Goal: Complete application form: Complete application form

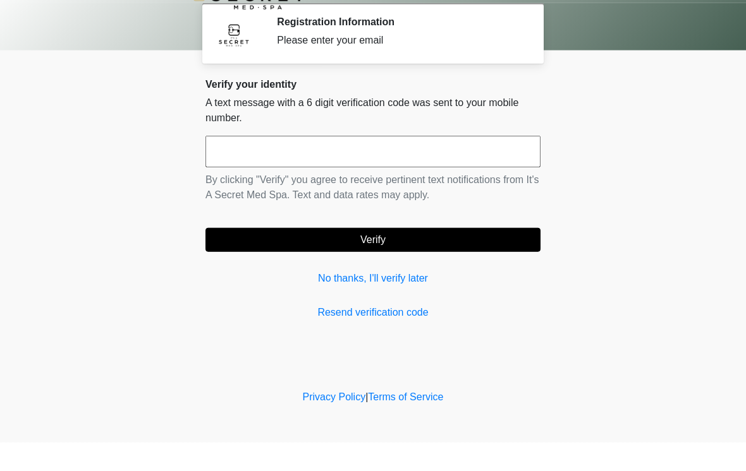
click at [471, 191] on input "text" at bounding box center [372, 180] width 335 height 32
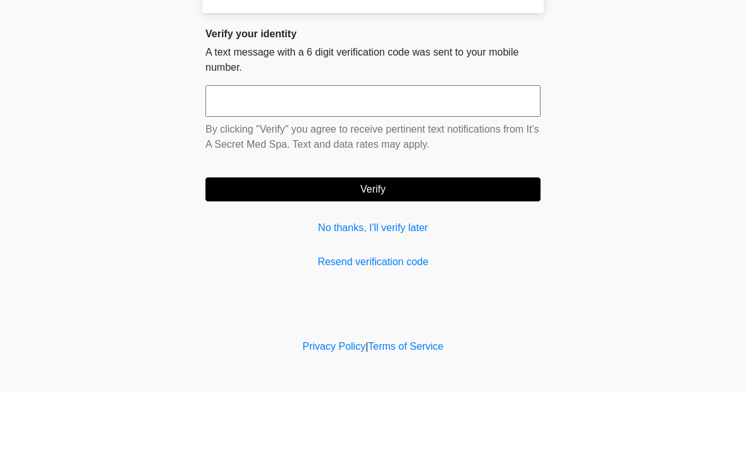
type input "*"
type input "******"
click at [454, 257] on button "Verify" at bounding box center [372, 269] width 335 height 24
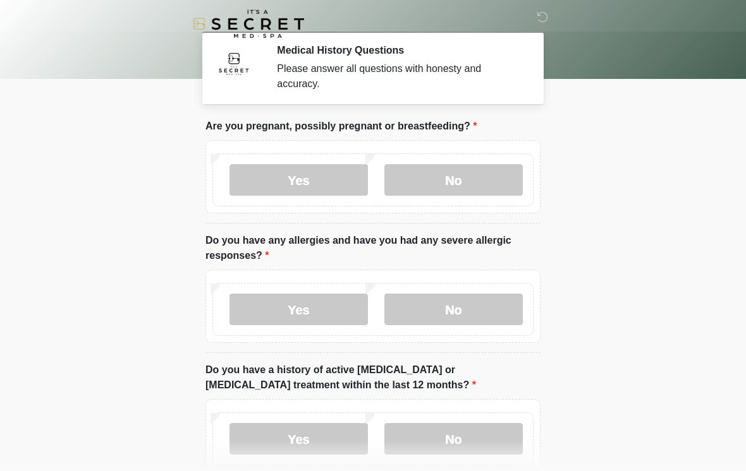
click at [468, 190] on label "No" at bounding box center [453, 180] width 138 height 32
click at [462, 315] on label "No" at bounding box center [453, 310] width 138 height 32
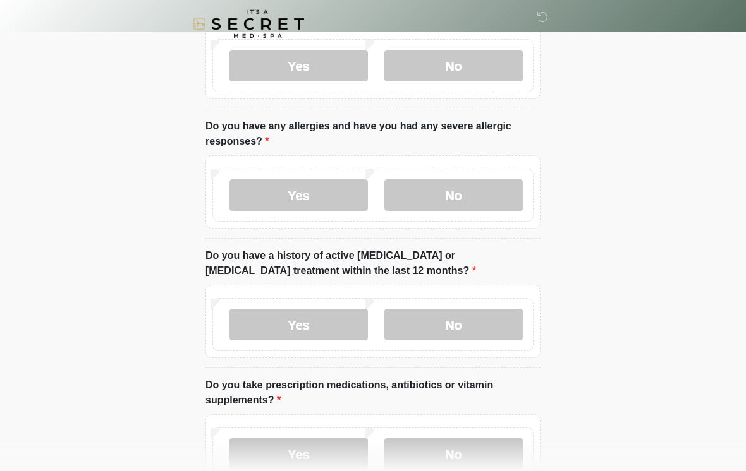
click at [479, 324] on label "No" at bounding box center [453, 325] width 138 height 32
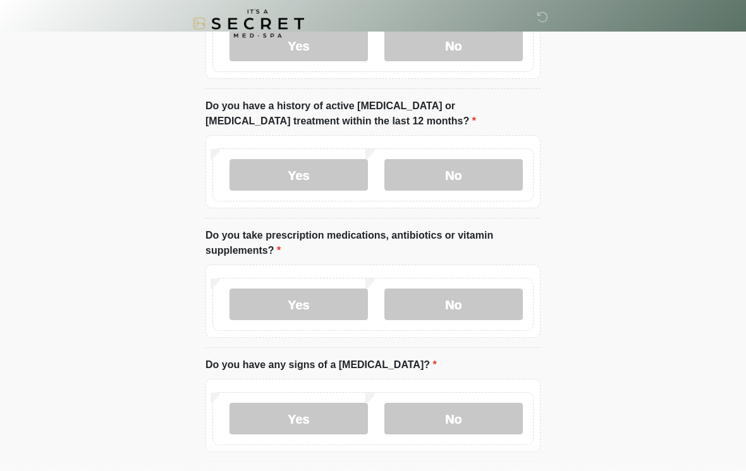
scroll to position [264, 0]
click at [321, 294] on label "Yes" at bounding box center [298, 305] width 138 height 32
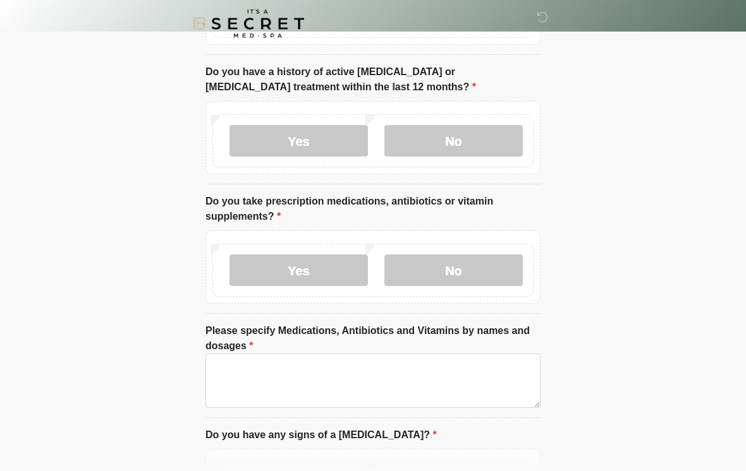
scroll to position [301, 0]
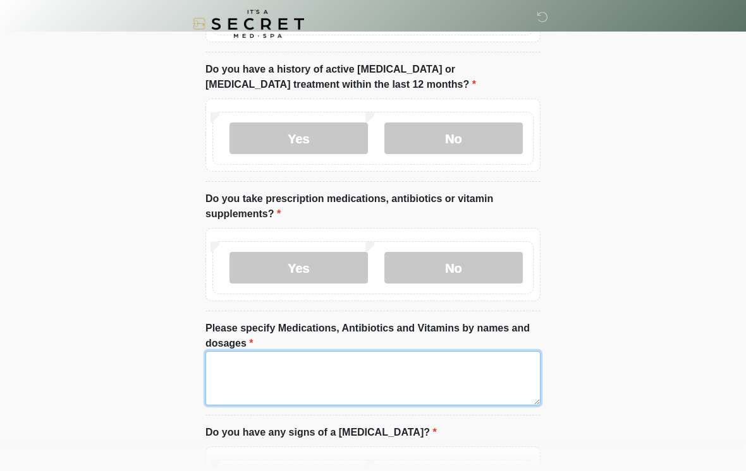
click at [355, 385] on textarea "Please specify Medications, Antibiotics and Vitamins by names and dosages" at bounding box center [372, 378] width 335 height 54
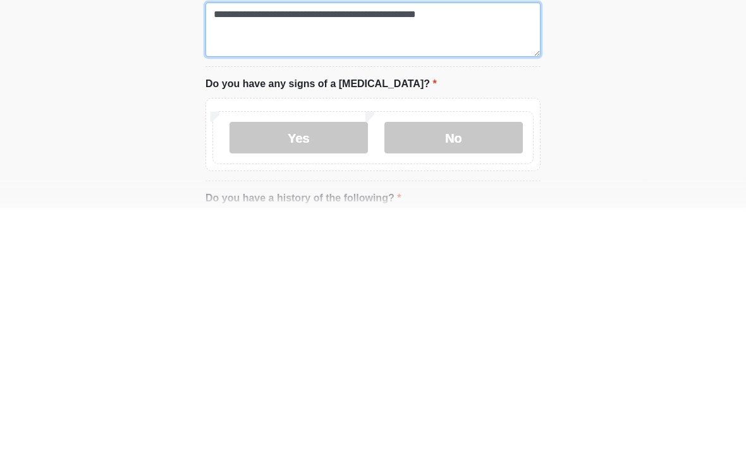
type textarea "**********"
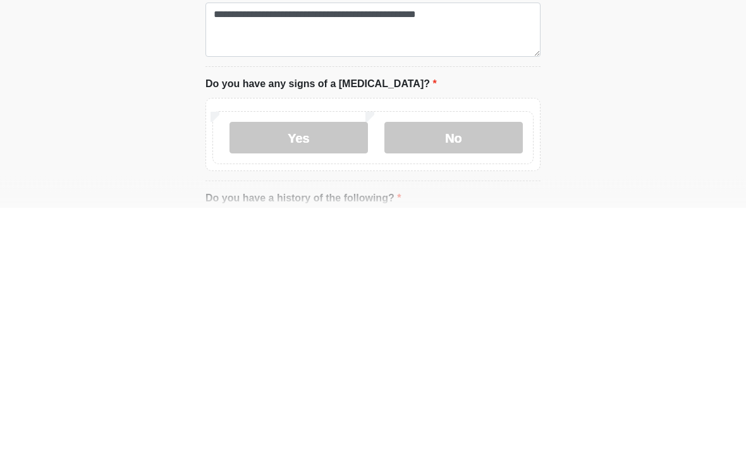
click at [494, 386] on label "No" at bounding box center [453, 402] width 138 height 32
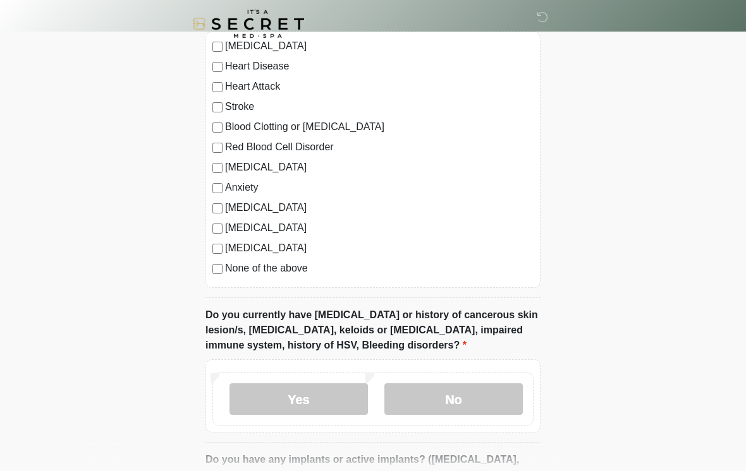
scroll to position [892, 0]
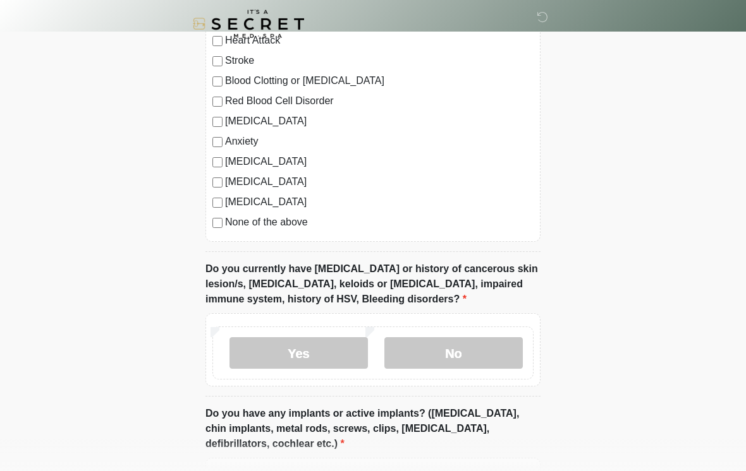
click at [247, 160] on label "Autoimmune Disorder" at bounding box center [379, 161] width 308 height 15
click at [260, 124] on label "Depression" at bounding box center [379, 121] width 308 height 15
click at [221, 154] on div "Autoimmune Disorder" at bounding box center [372, 161] width 321 height 15
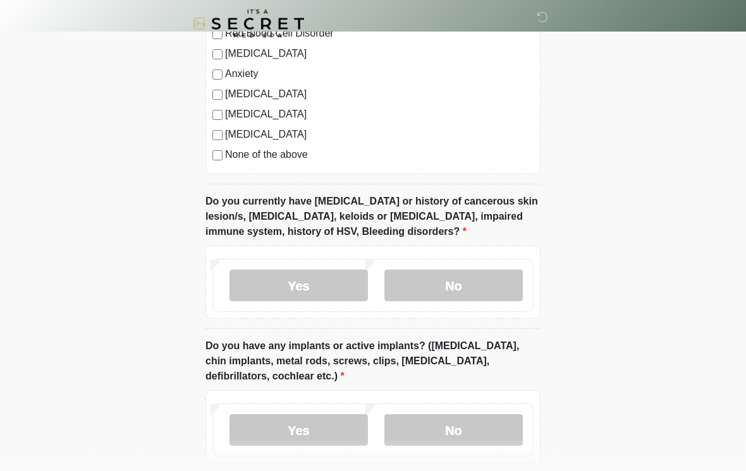
scroll to position [963, 0]
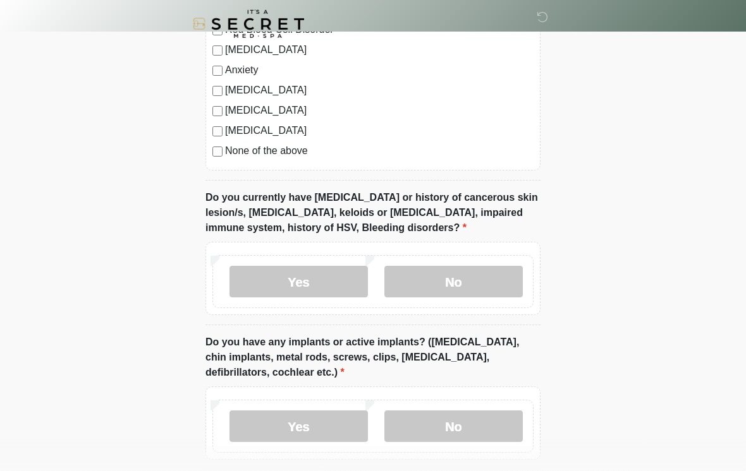
click at [470, 274] on label "No" at bounding box center [453, 282] width 138 height 32
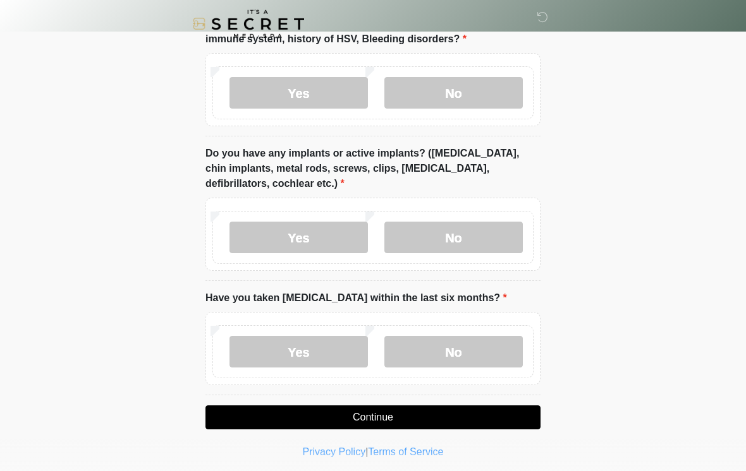
scroll to position [1151, 0]
click at [340, 234] on label "Yes" at bounding box center [298, 238] width 138 height 32
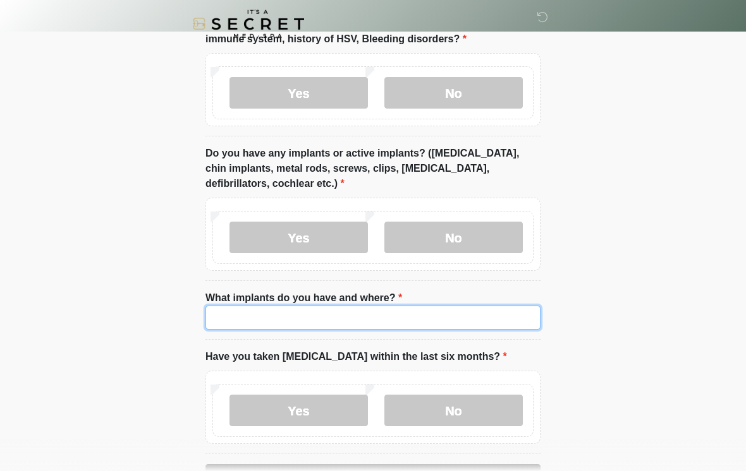
click at [410, 306] on input "What implants do you have and where?" at bounding box center [372, 318] width 335 height 24
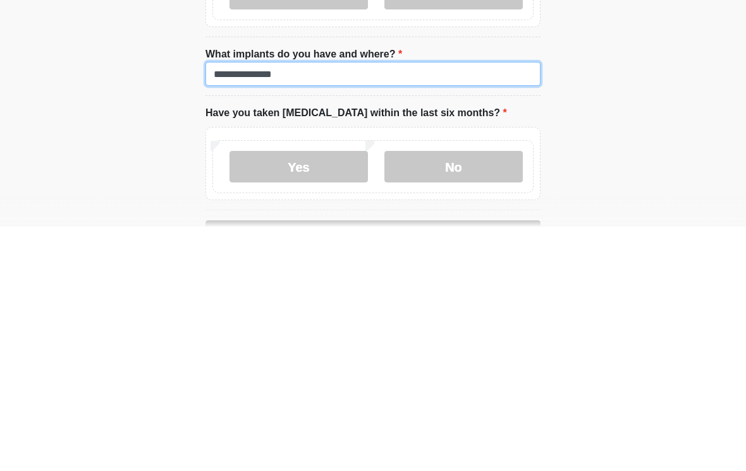
type input "**********"
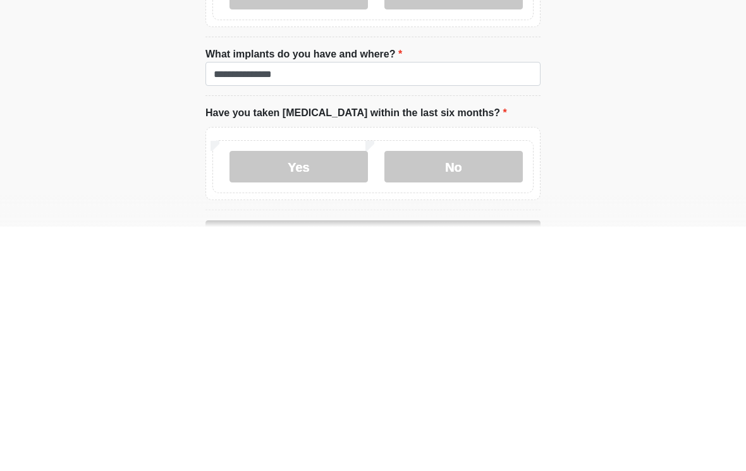
click at [486, 396] on label "No" at bounding box center [453, 412] width 138 height 32
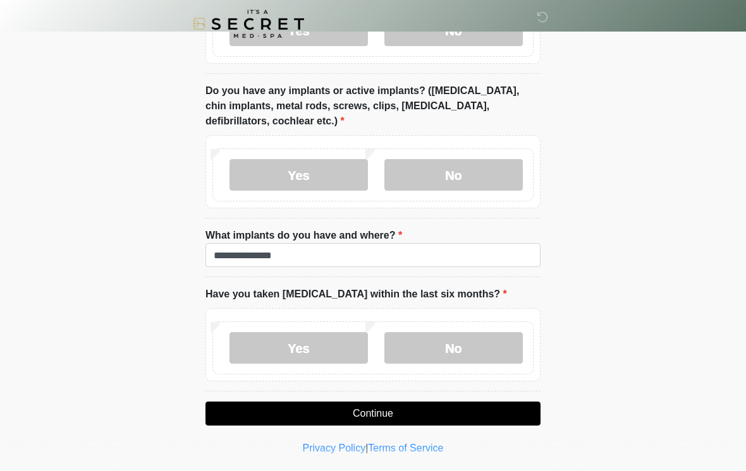
click at [422, 418] on button "Continue" at bounding box center [372, 414] width 335 height 24
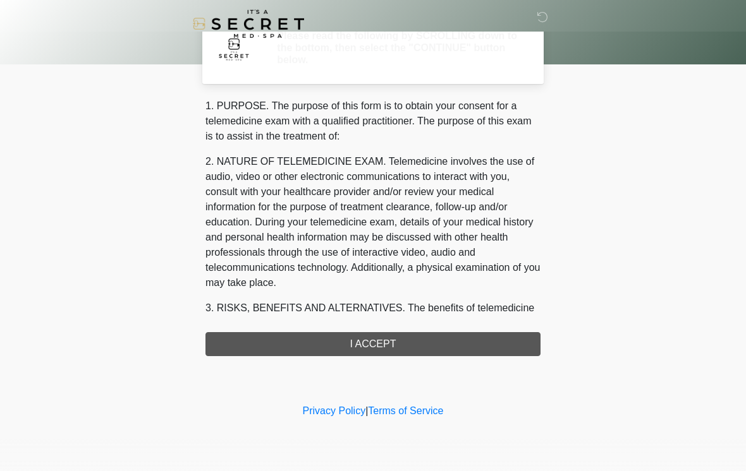
scroll to position [0, 0]
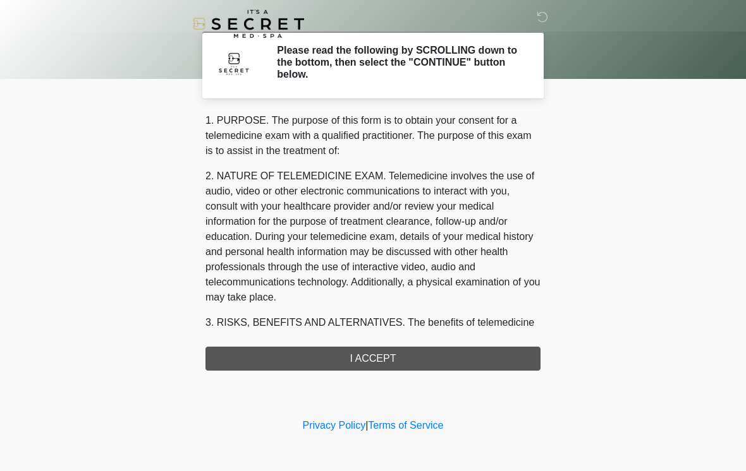
click at [445, 352] on div "1. PURPOSE. The purpose of this form is to obtain your consent for a telemedici…" at bounding box center [372, 242] width 335 height 258
click at [392, 358] on div "1. PURPOSE. The purpose of this form is to obtain your consent for a telemedici…" at bounding box center [372, 242] width 335 height 258
click at [372, 367] on div "1. PURPOSE. The purpose of this form is to obtain your consent for a telemedici…" at bounding box center [372, 242] width 335 height 258
click at [380, 358] on div "1. PURPOSE. The purpose of this form is to obtain your consent for a telemedici…" at bounding box center [372, 242] width 335 height 258
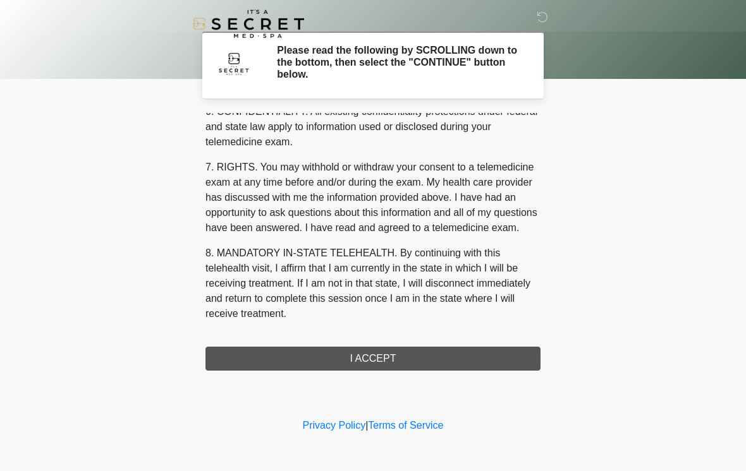
click at [387, 366] on div "1. PURPOSE. The purpose of this form is to obtain your consent for a telemedici…" at bounding box center [372, 242] width 335 height 258
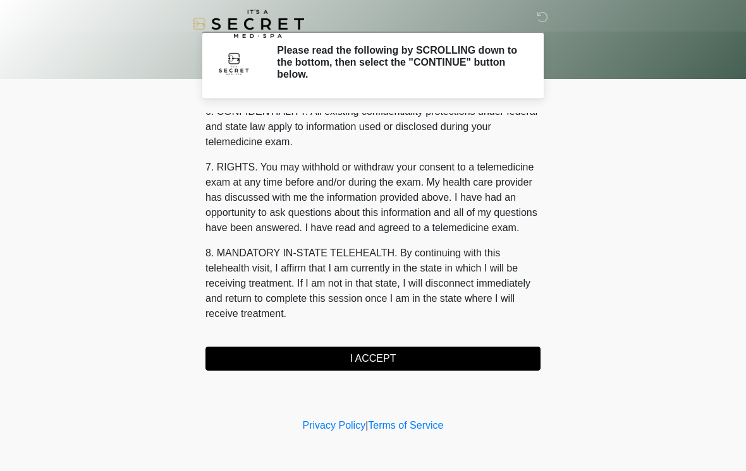
click at [396, 361] on button "I ACCEPT" at bounding box center [372, 359] width 335 height 24
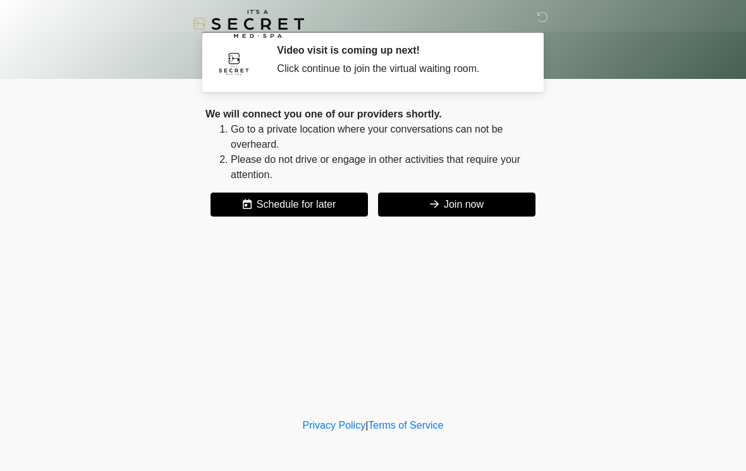
click at [471, 205] on button "Join now" at bounding box center [456, 205] width 157 height 24
